Goal: Submit feedback/report problem

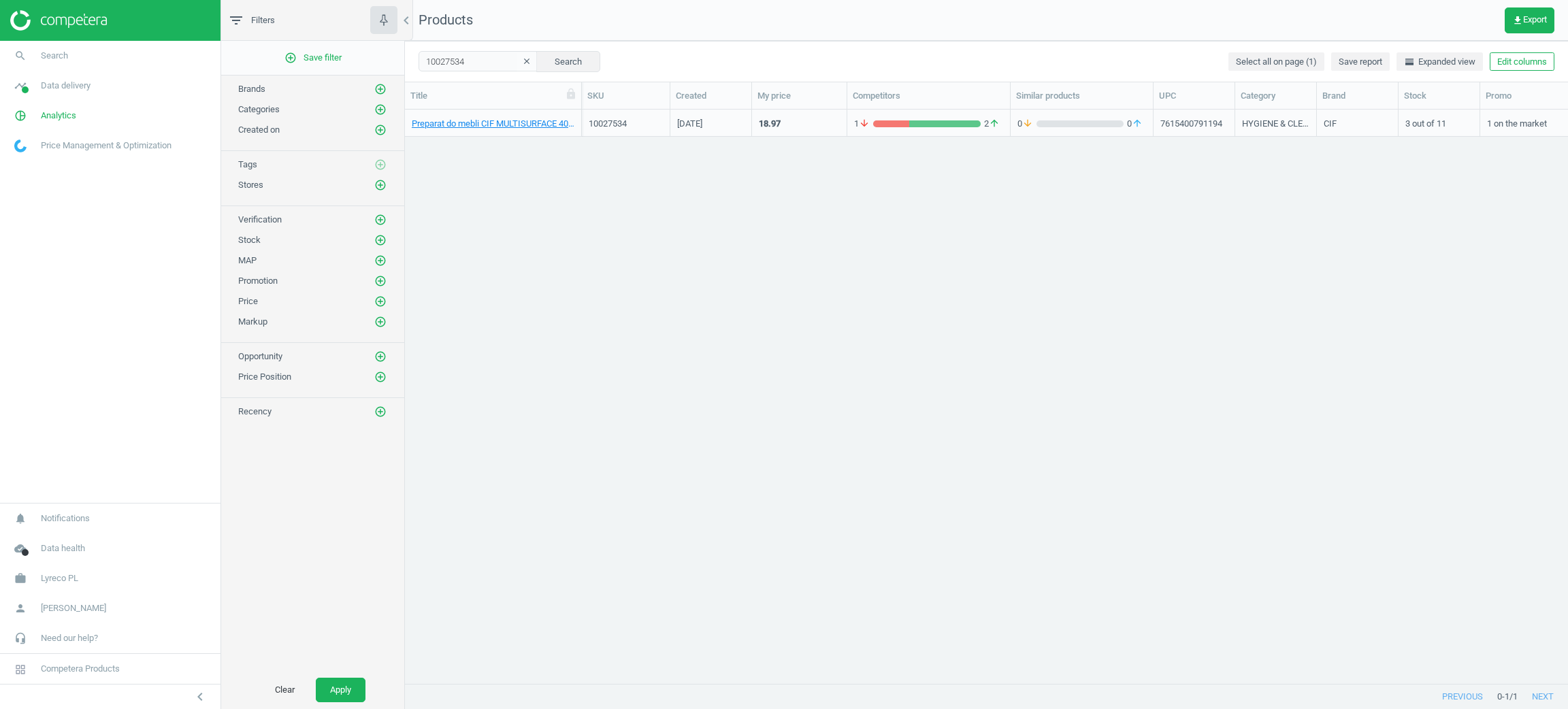
scroll to position [15, 16]
click at [59, 588] on link "work Lyreco PL" at bounding box center [110, 578] width 221 height 30
click at [55, 536] on span "Switch campaign" at bounding box center [45, 538] width 61 height 11
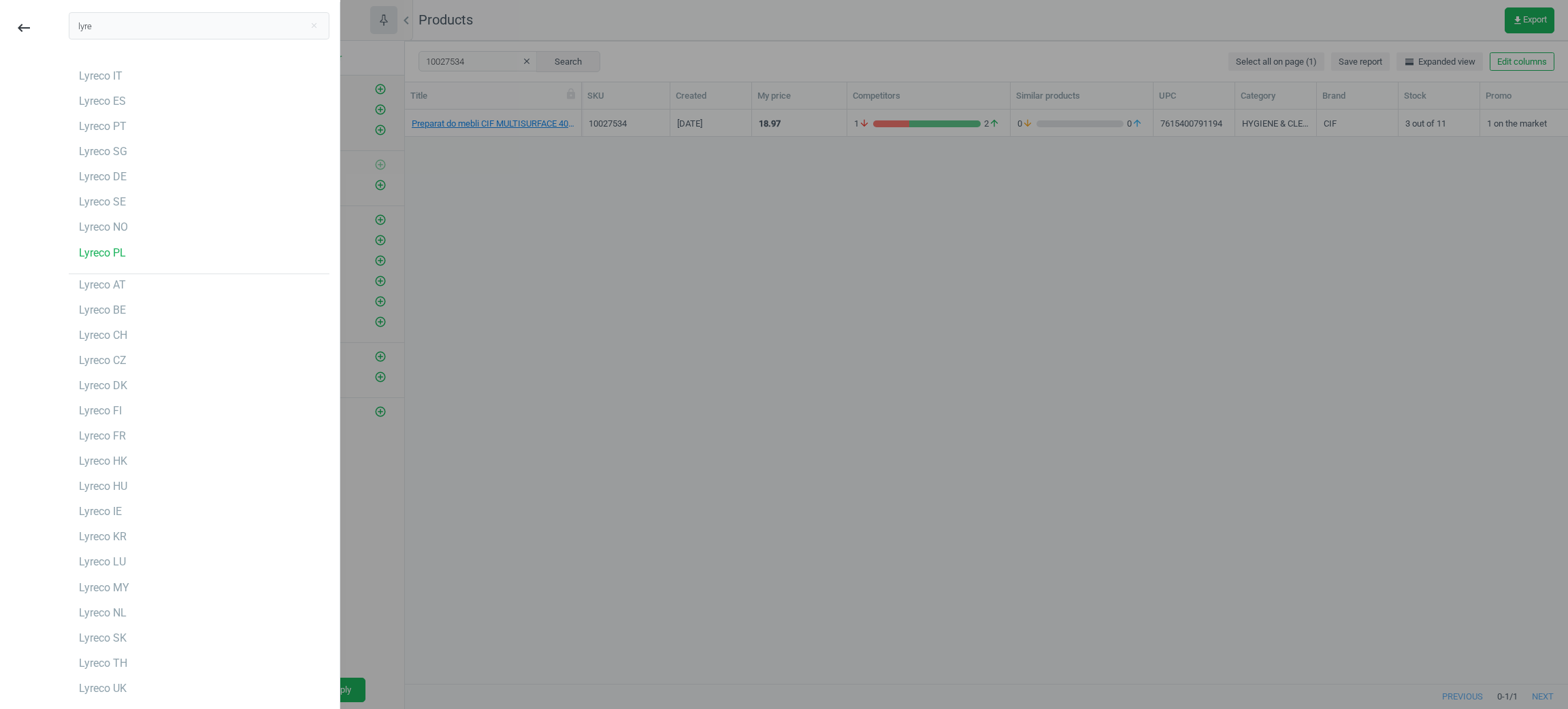
type input "lyre"
click at [163, 45] on div "lyre close" at bounding box center [200, 29] width 281 height 56
click at [162, 174] on div "Lyreco DE" at bounding box center [200, 177] width 261 height 22
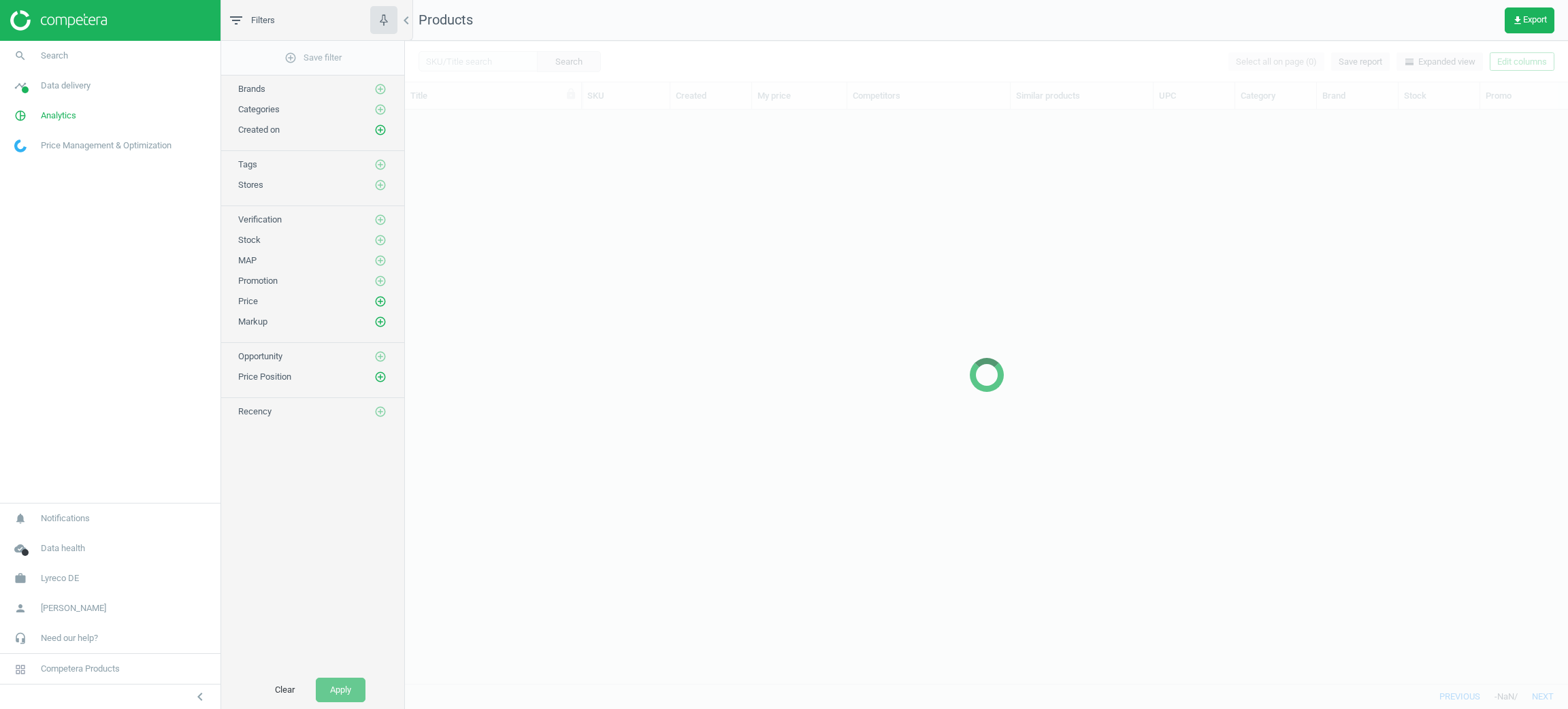
scroll to position [541, 1147]
drag, startPoint x: 515, startPoint y: 59, endPoint x: 507, endPoint y: 71, distance: 14.4
click at [513, 60] on div at bounding box center [986, 375] width 1163 height 669
click at [508, 61] on div at bounding box center [986, 375] width 1163 height 669
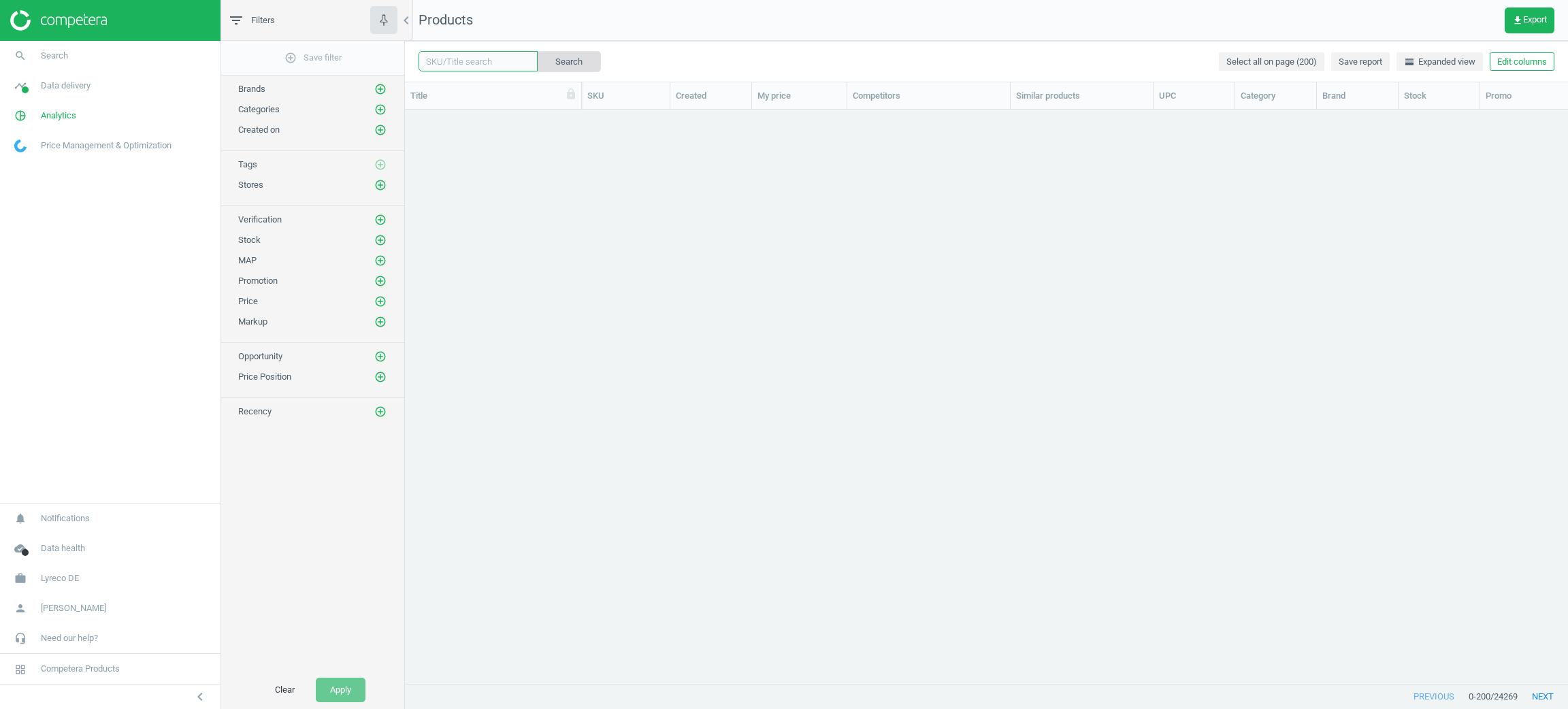
drag, startPoint x: 498, startPoint y: 56, endPoint x: 541, endPoint y: 59, distance: 43.1
click at [498, 56] on input "text" at bounding box center [477, 61] width 119 height 20
paste input "9125615"
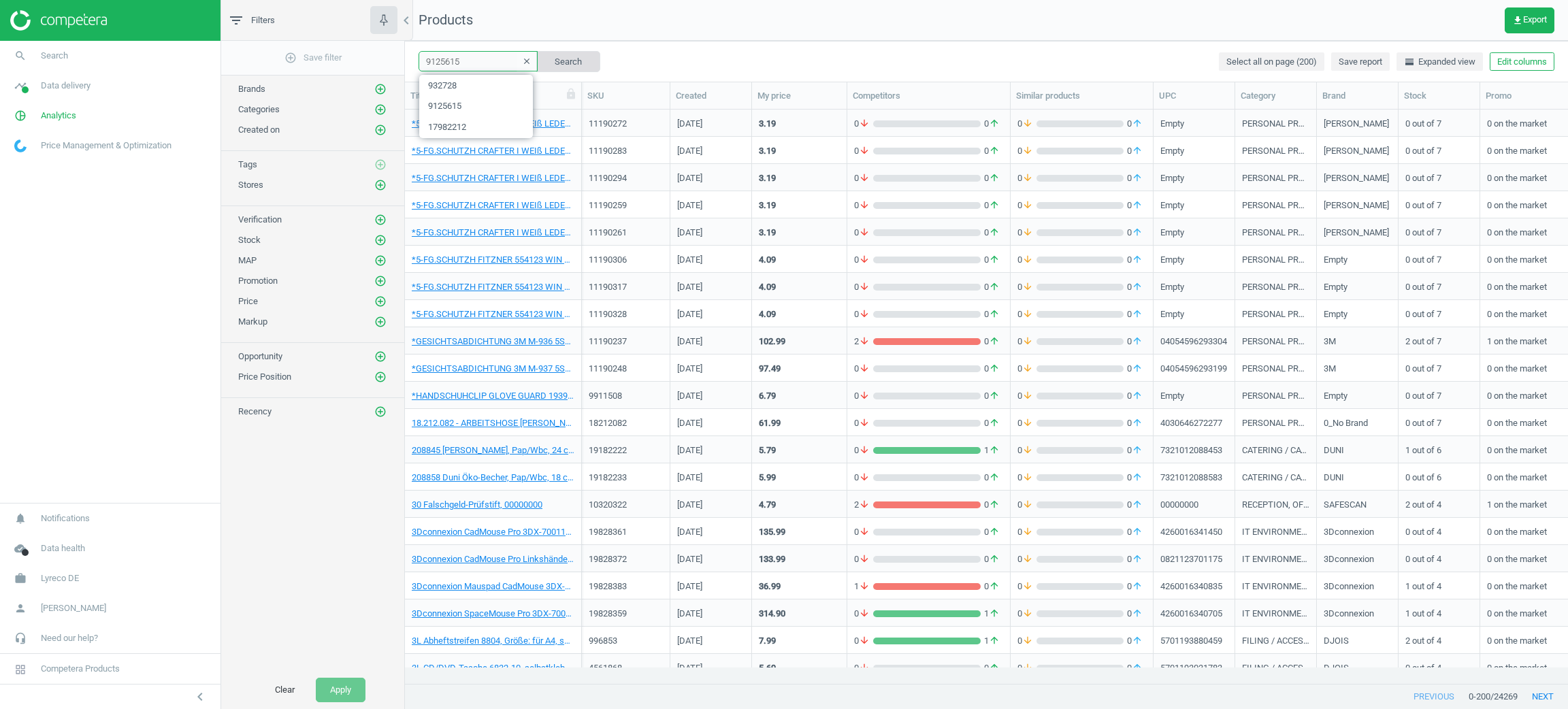
type input "9125615"
click at [544, 59] on button "Search" at bounding box center [568, 61] width 64 height 20
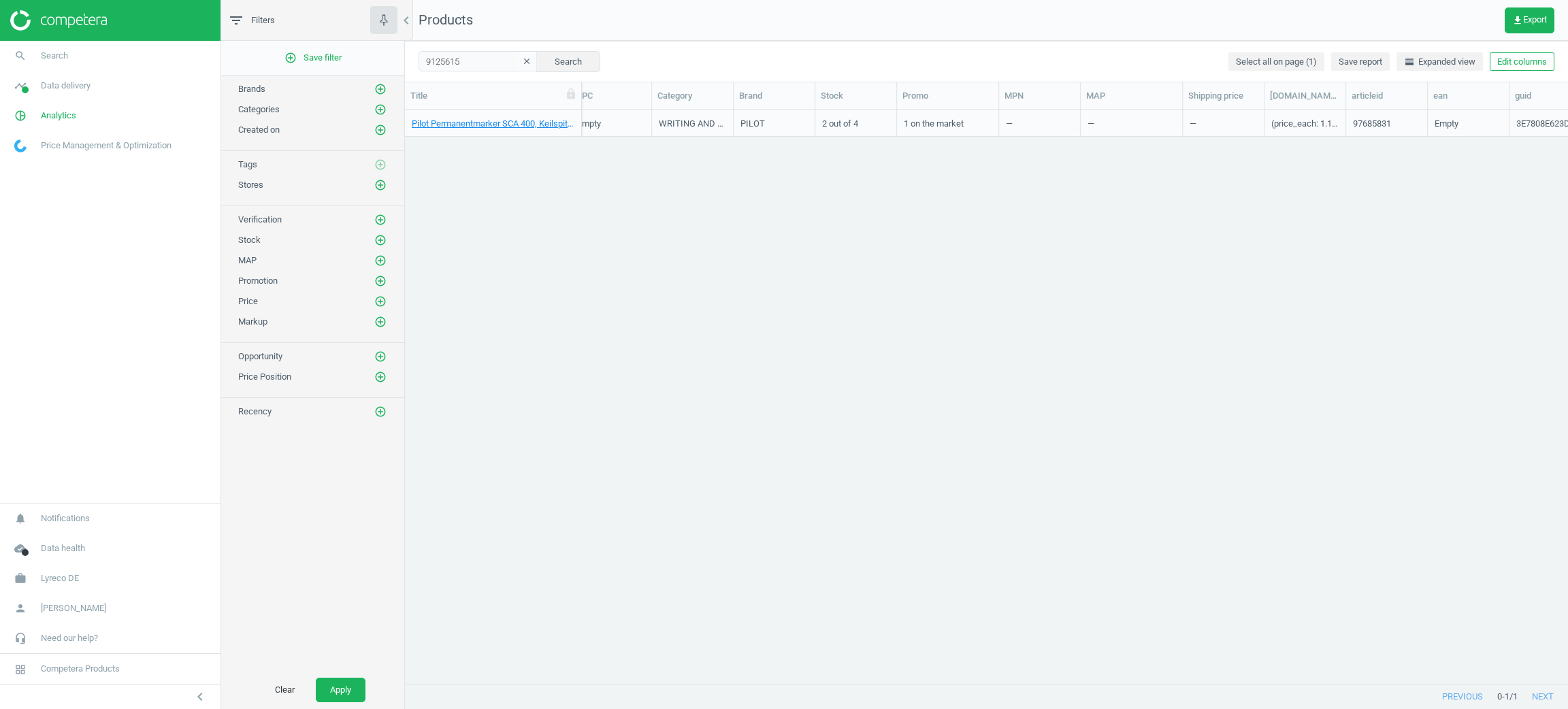
scroll to position [0, 698]
drag, startPoint x: 1229, startPoint y: 93, endPoint x: 1524, endPoint y: 119, distance: 296.1
click at [1524, 119] on div "Title SKU Created My price Competitors Similar products UPC Category Brand Stoc…" at bounding box center [986, 383] width 1163 height 602
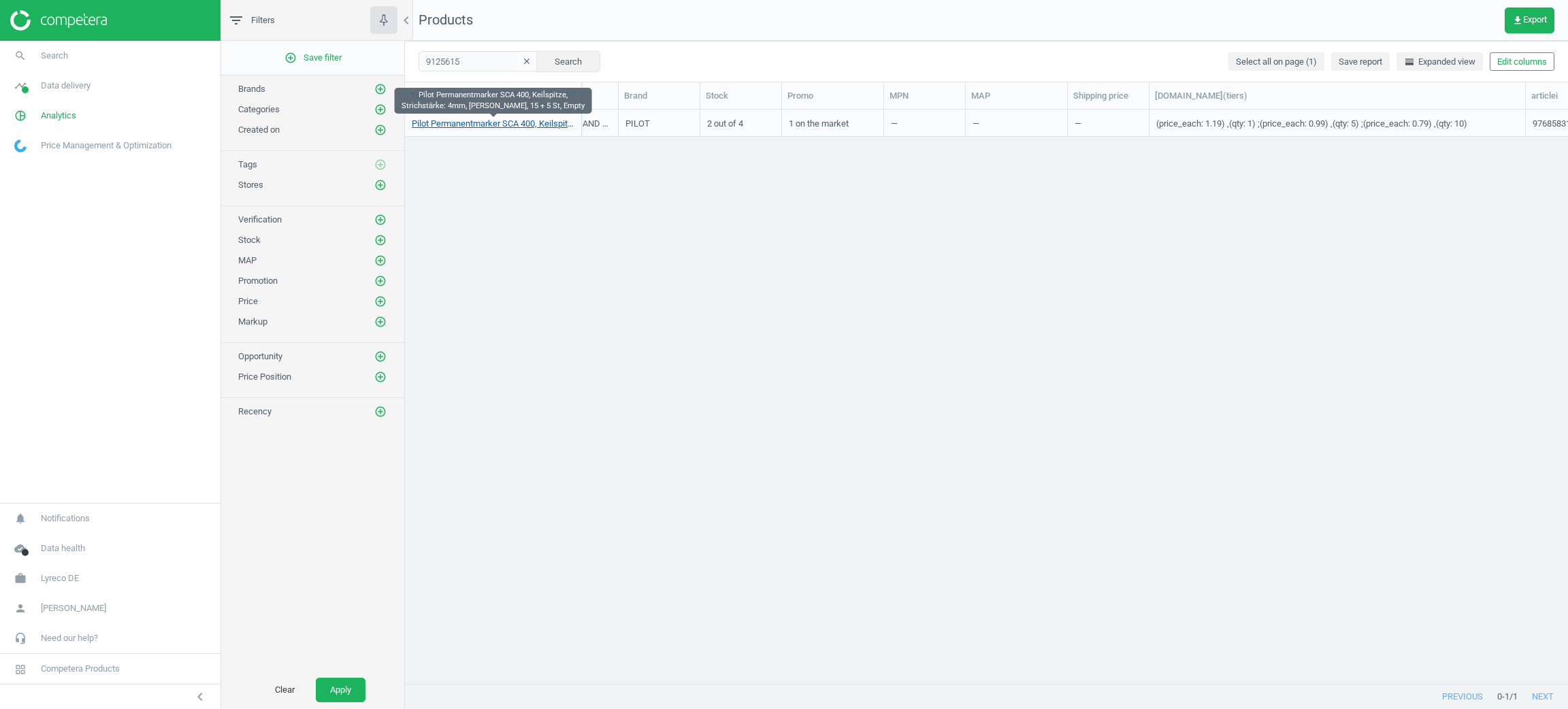
click at [469, 125] on link "Pilot Permanentmarker SCA 400, Keilspitze, Strichstärke: 4mm, schwarz, 15 + 5 S…" at bounding box center [493, 124] width 163 height 13
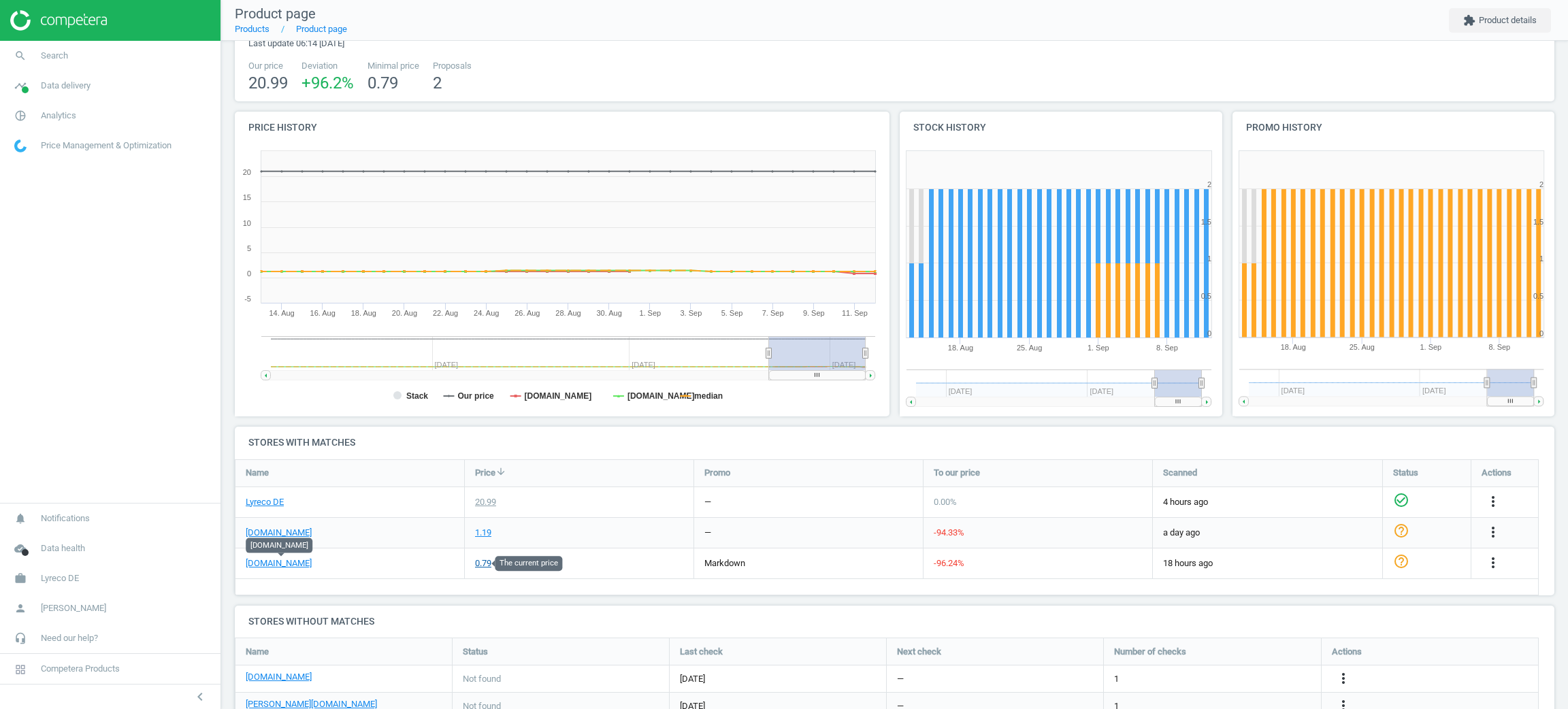
click at [489, 563] on div "0.79" at bounding box center [483, 563] width 16 height 13
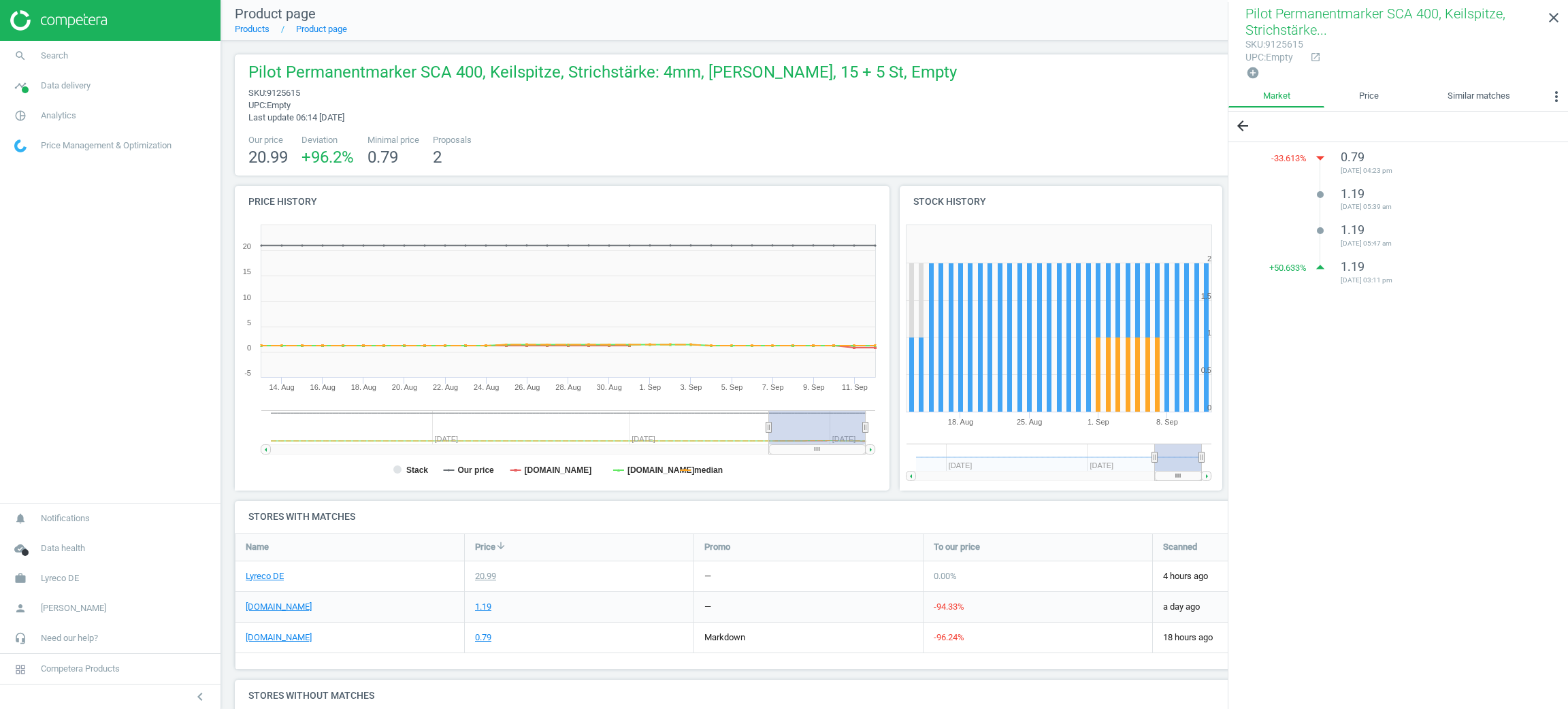
scroll to position [102, 0]
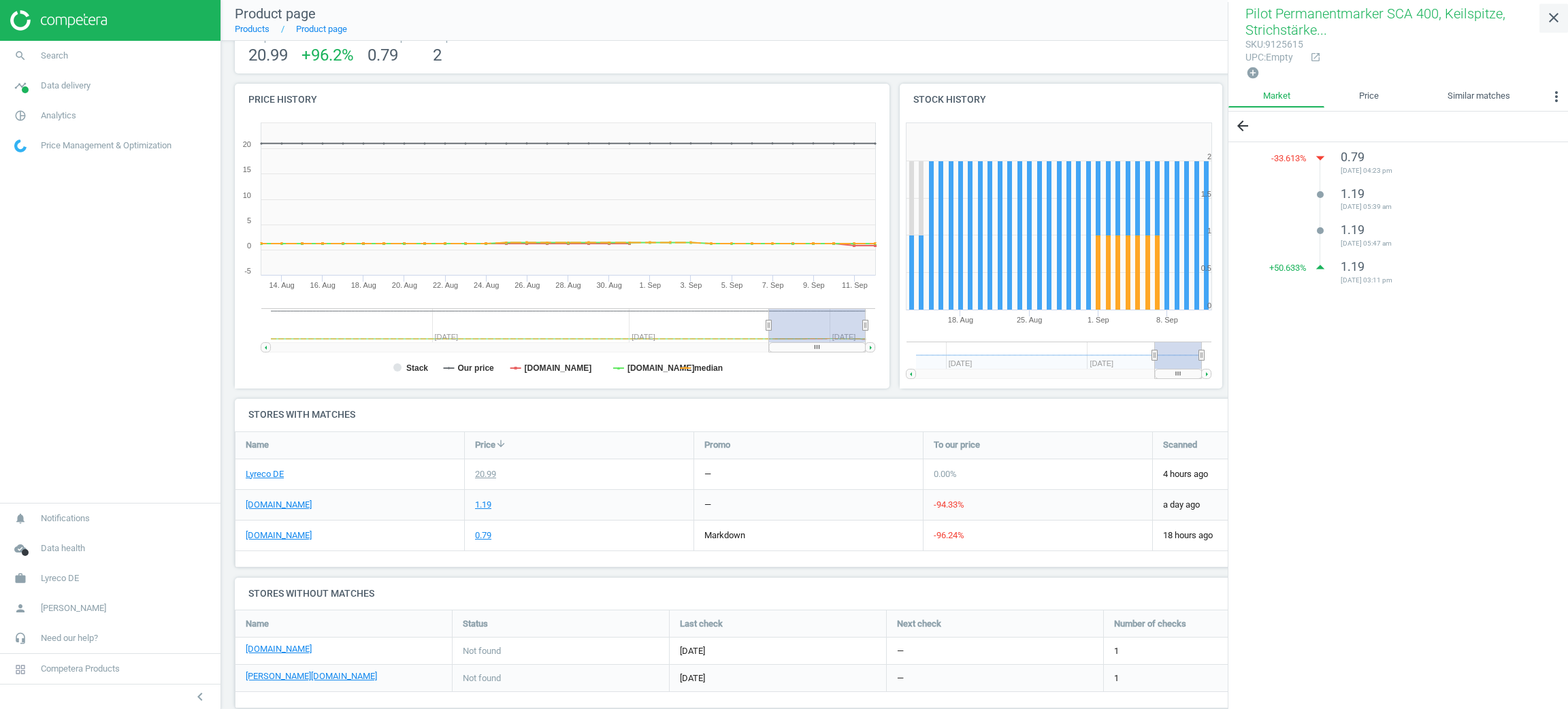
click at [1566, 5] on link "close" at bounding box center [1554, 18] width 29 height 29
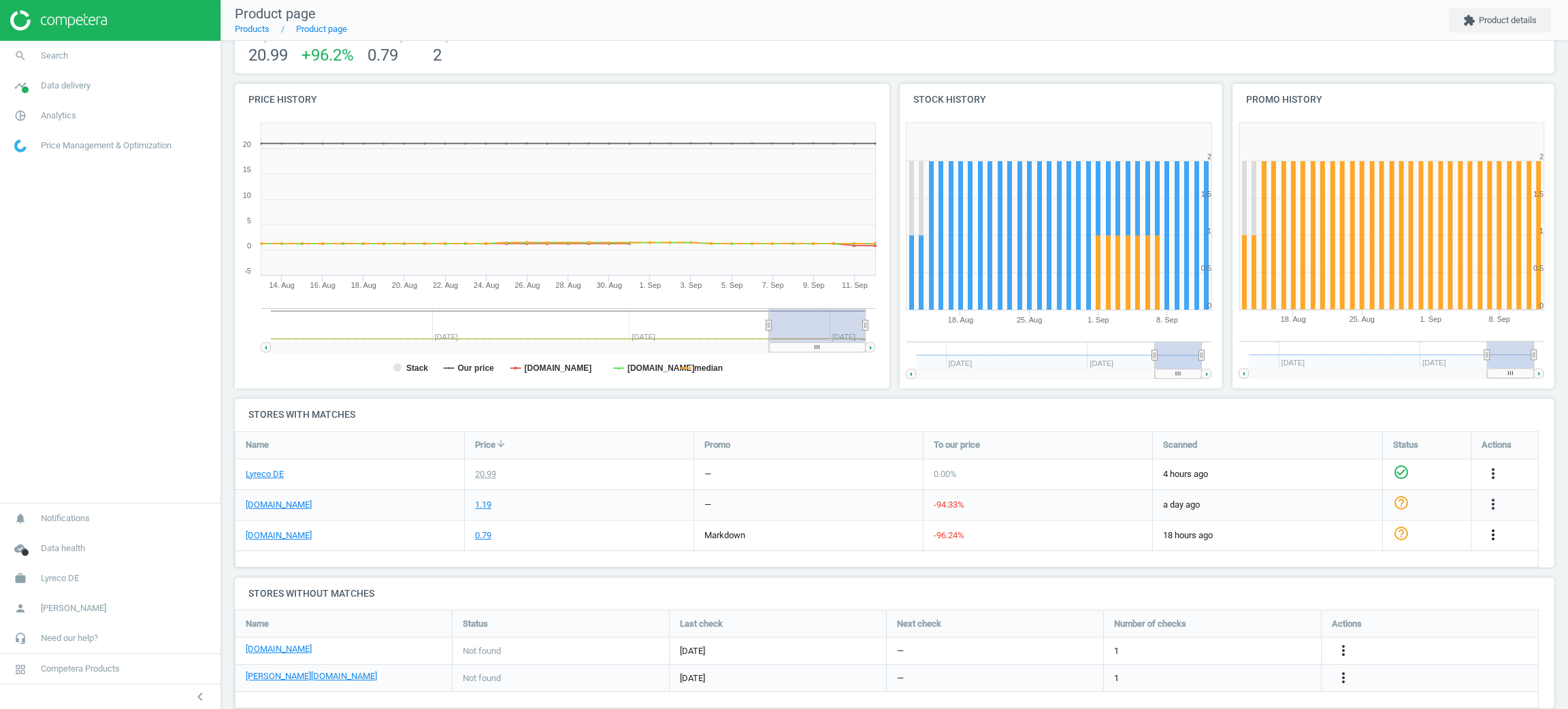
click at [1493, 535] on icon "more_vert" at bounding box center [1492, 535] width 16 height 16
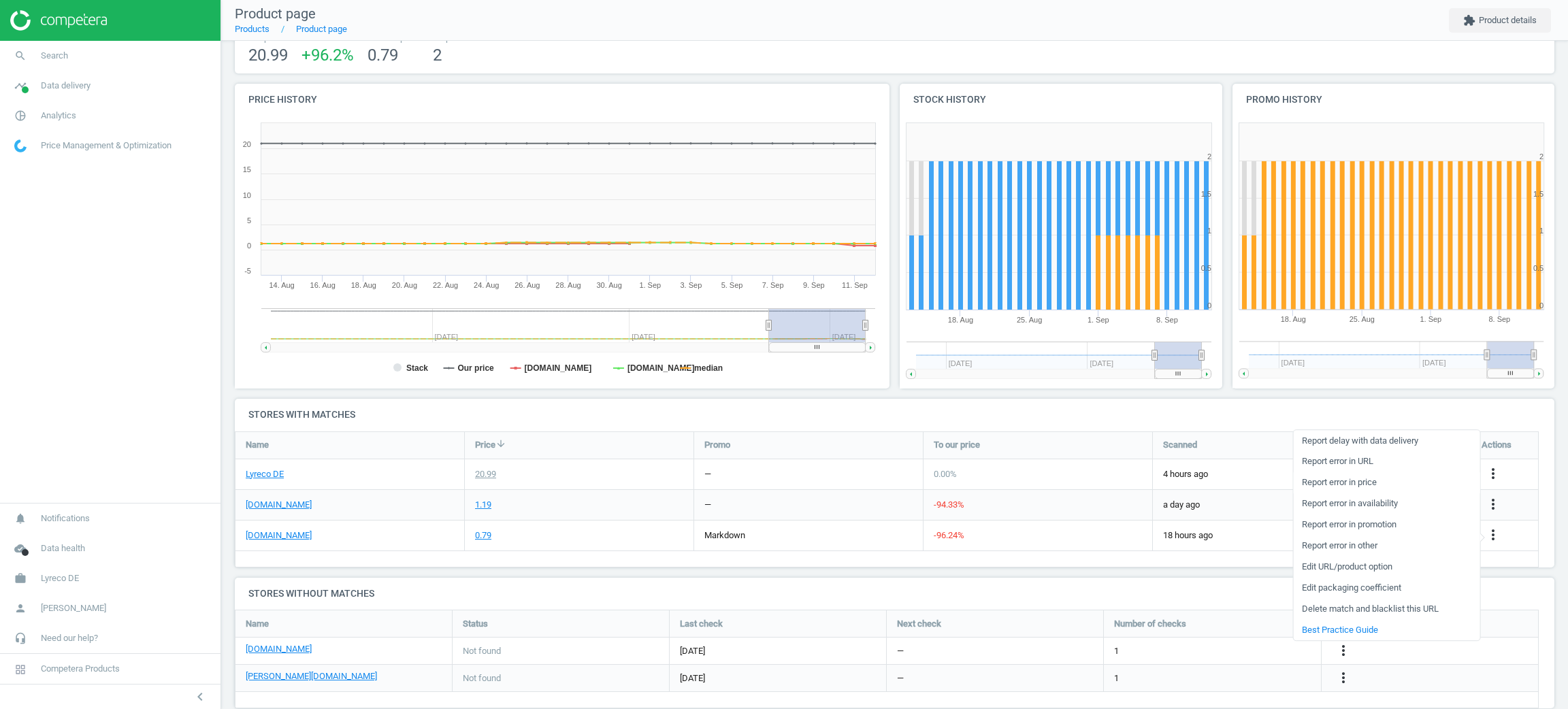
click at [1375, 488] on link "Report error in price" at bounding box center [1385, 482] width 186 height 21
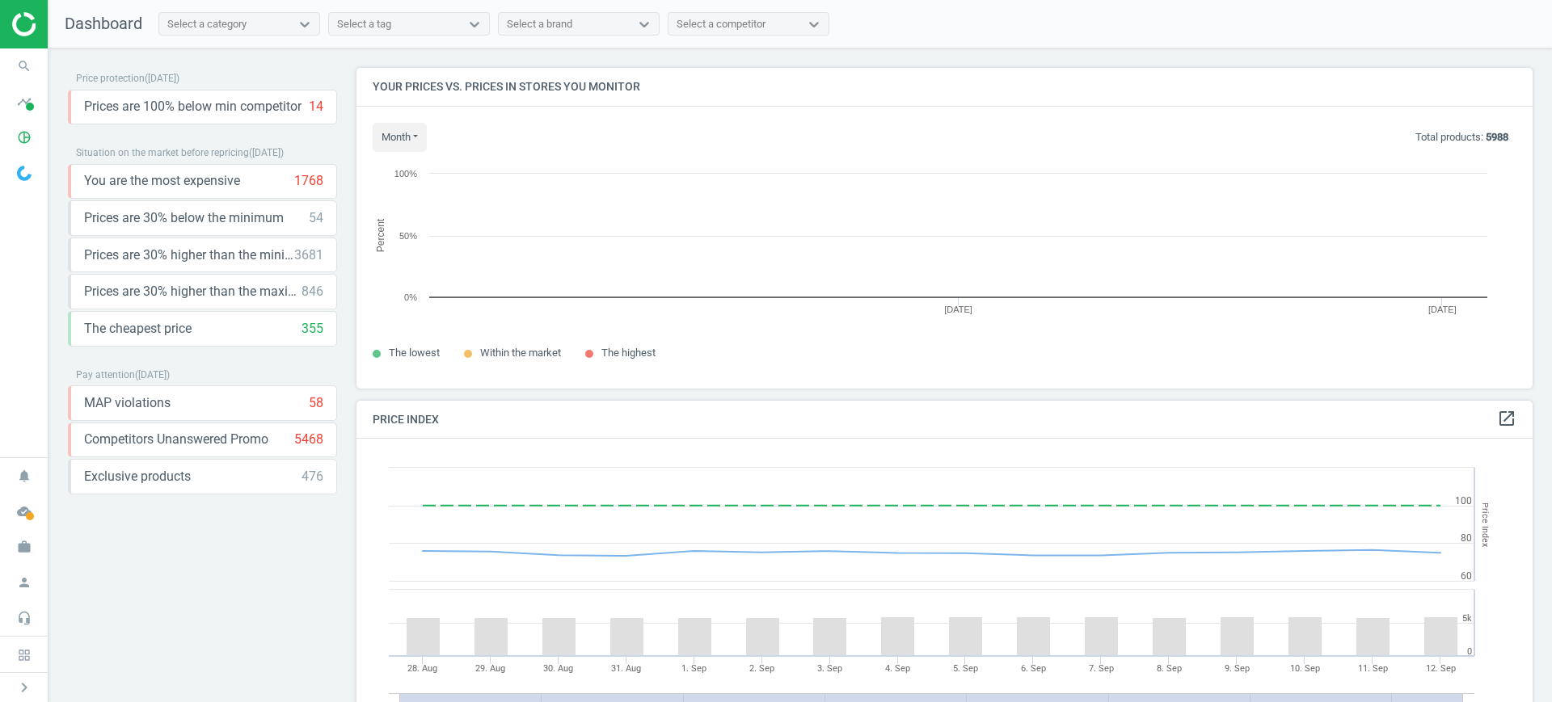
scroll to position [352, 1192]
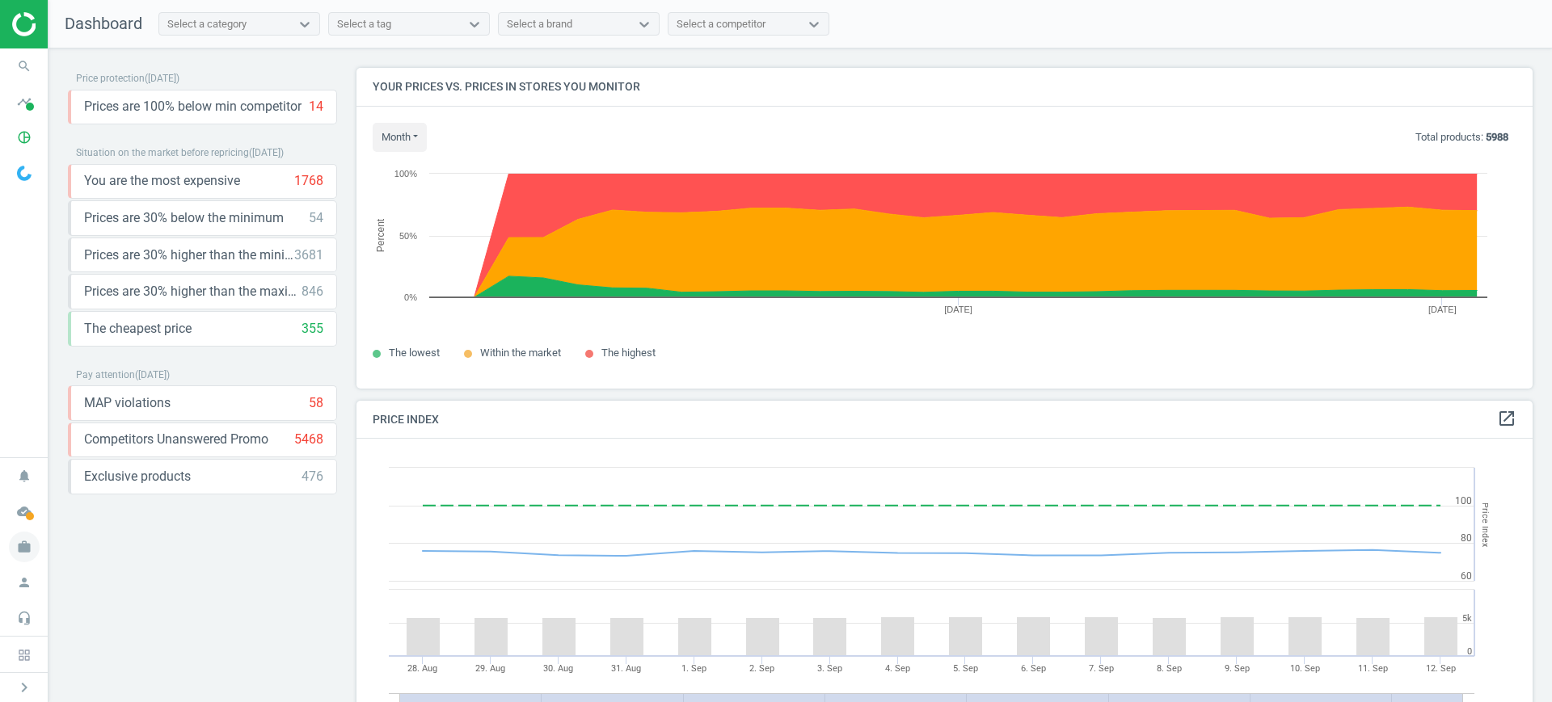
click at [27, 558] on icon "work" at bounding box center [24, 547] width 31 height 31
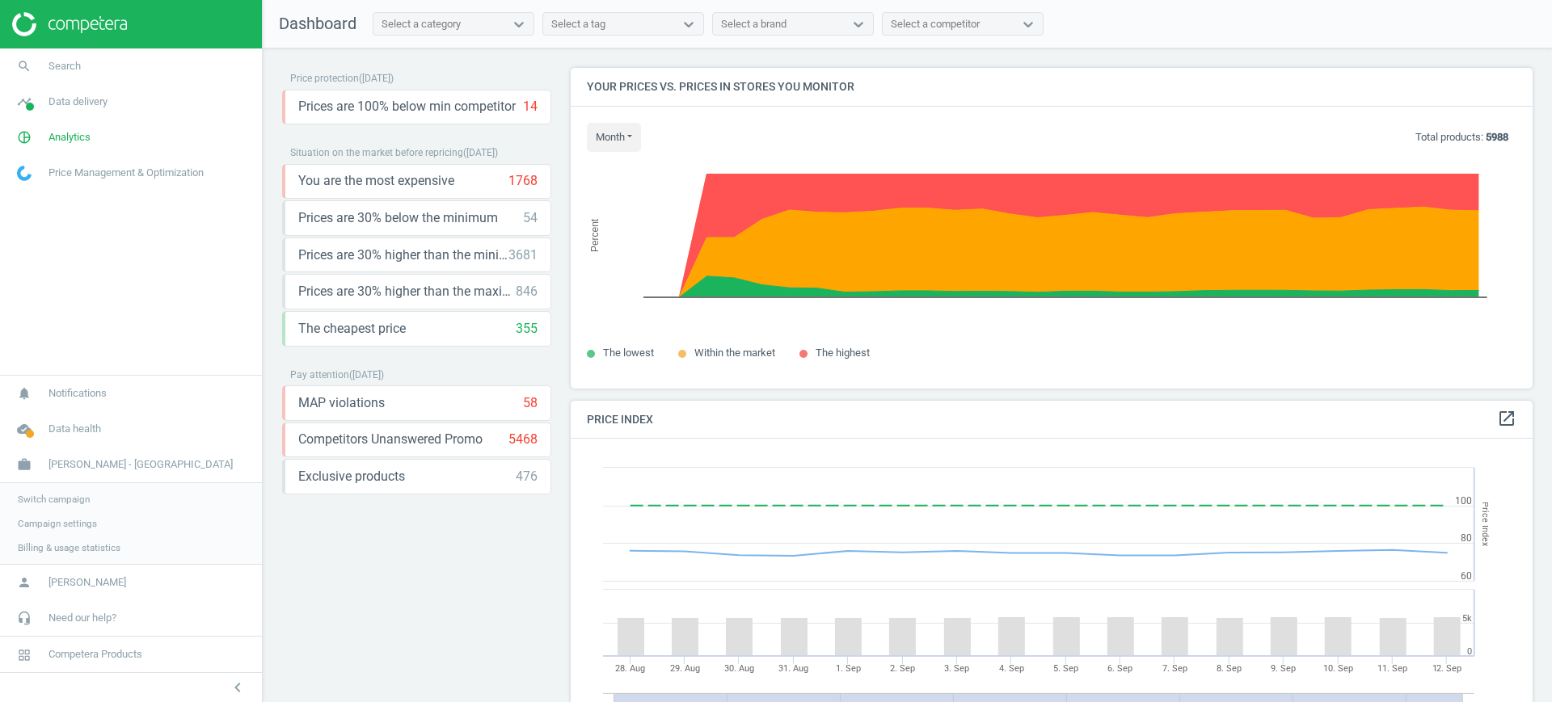
scroll to position [403, 978]
click at [53, 491] on link "Switch campaign" at bounding box center [131, 499] width 262 height 24
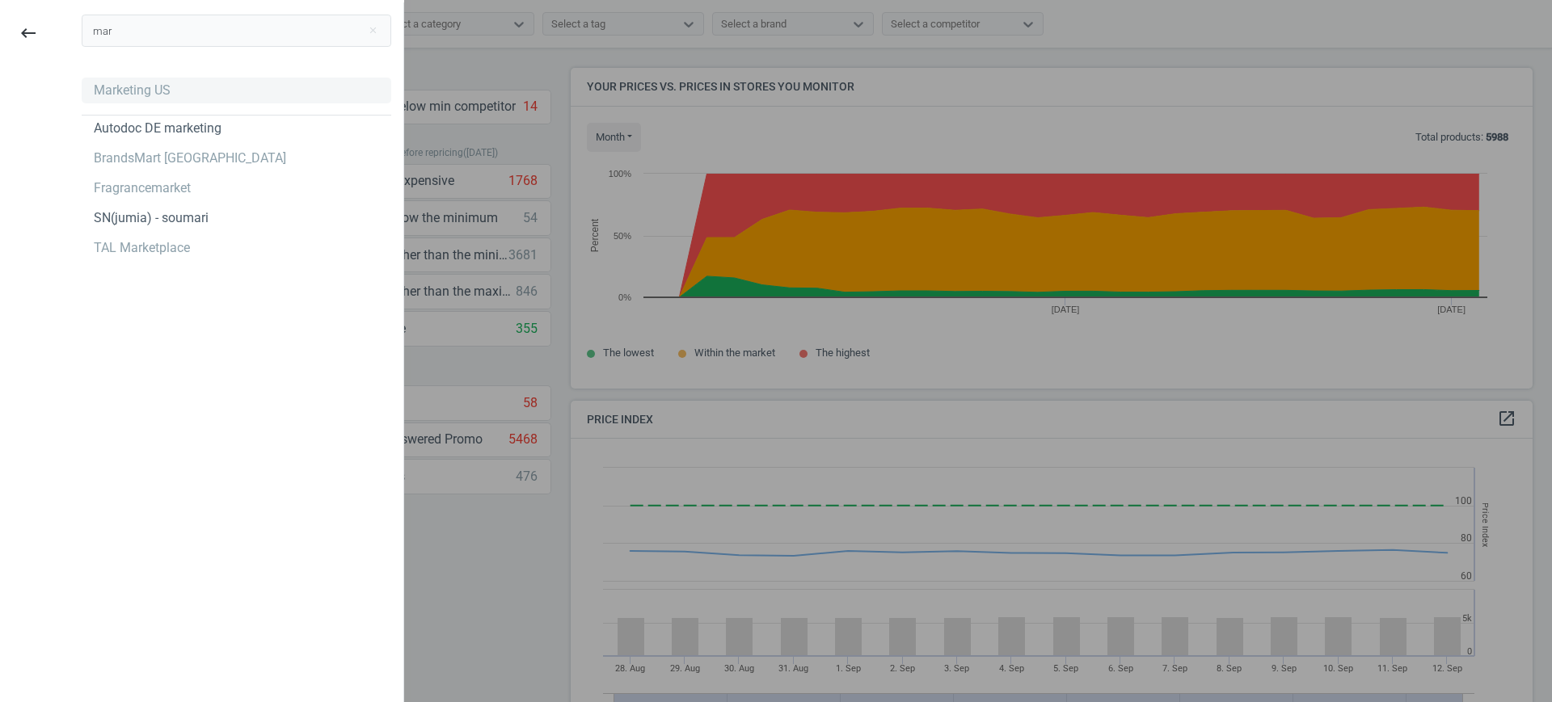
type input "mar"
click at [154, 102] on div "Marketing US" at bounding box center [237, 91] width 310 height 26
